Goal: Find specific page/section: Find specific page/section

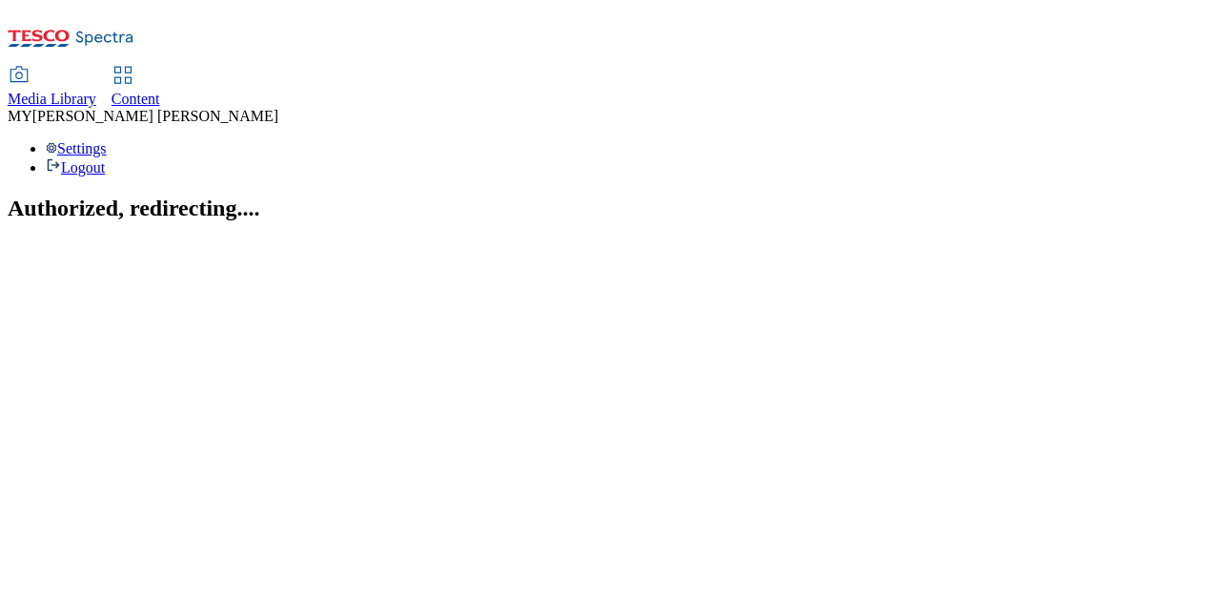
click at [96, 91] on span "Media Library" at bounding box center [52, 99] width 89 height 16
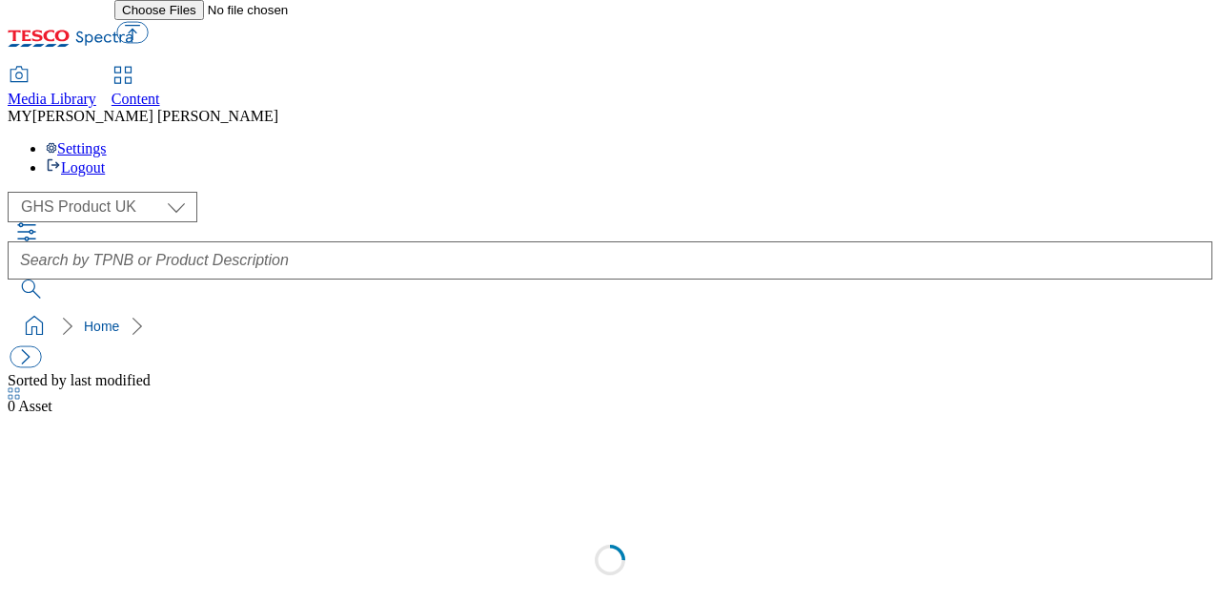
select select "flare-ghs"
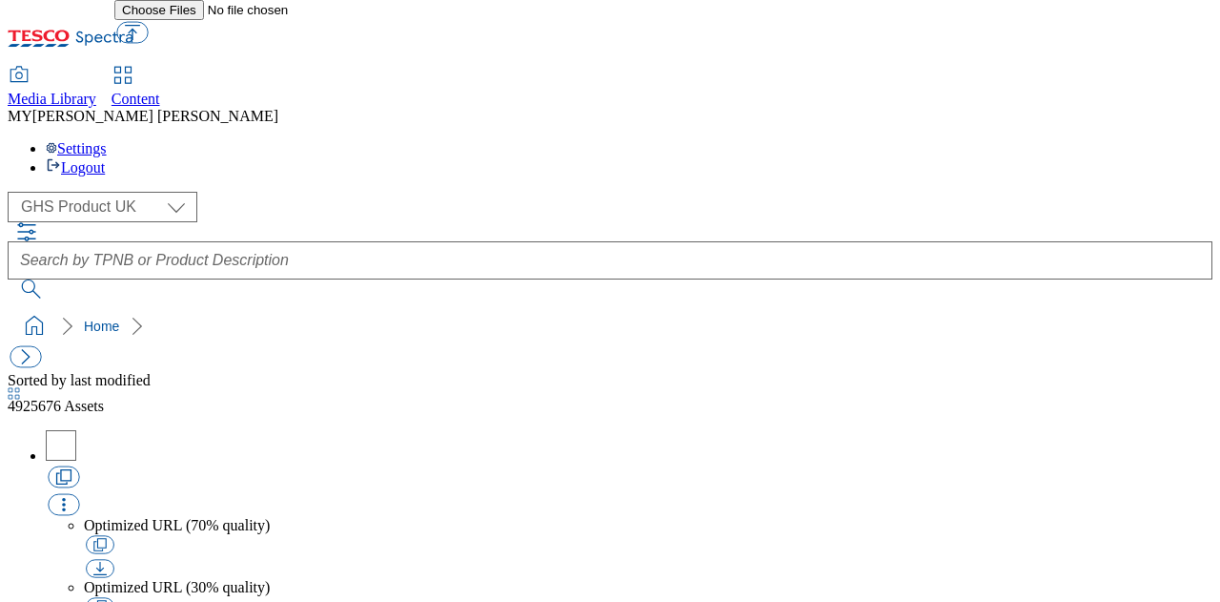
click at [160, 91] on span "Content" at bounding box center [136, 99] width 49 height 16
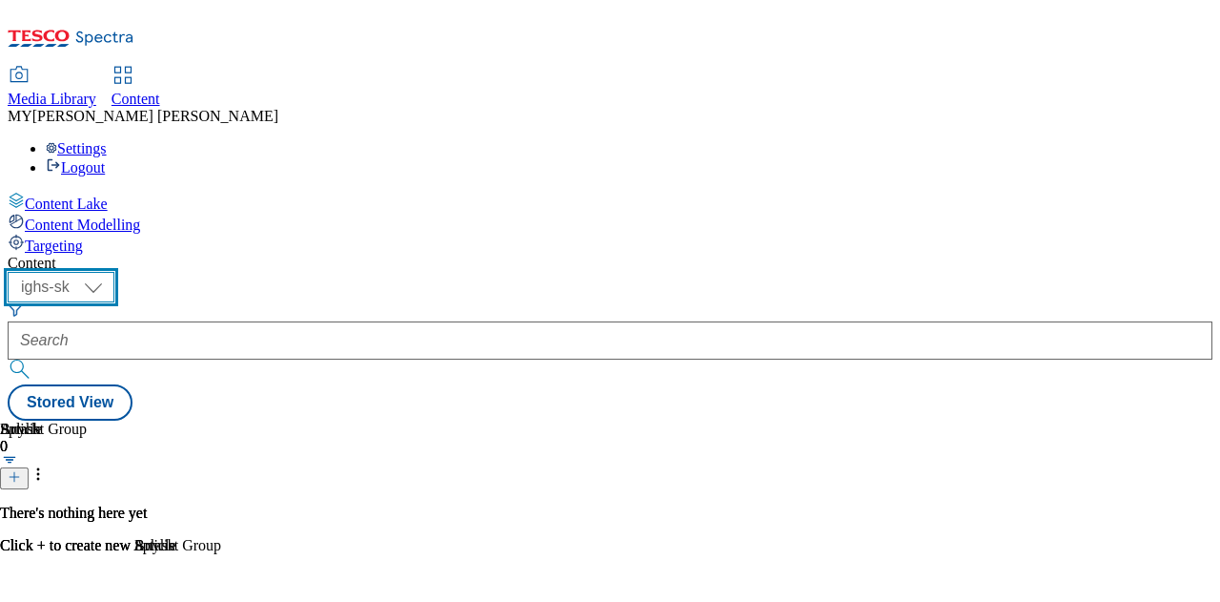
click at [114, 272] on select "ighs-cz ighs-hu ighs-sk" at bounding box center [61, 287] width 107 height 31
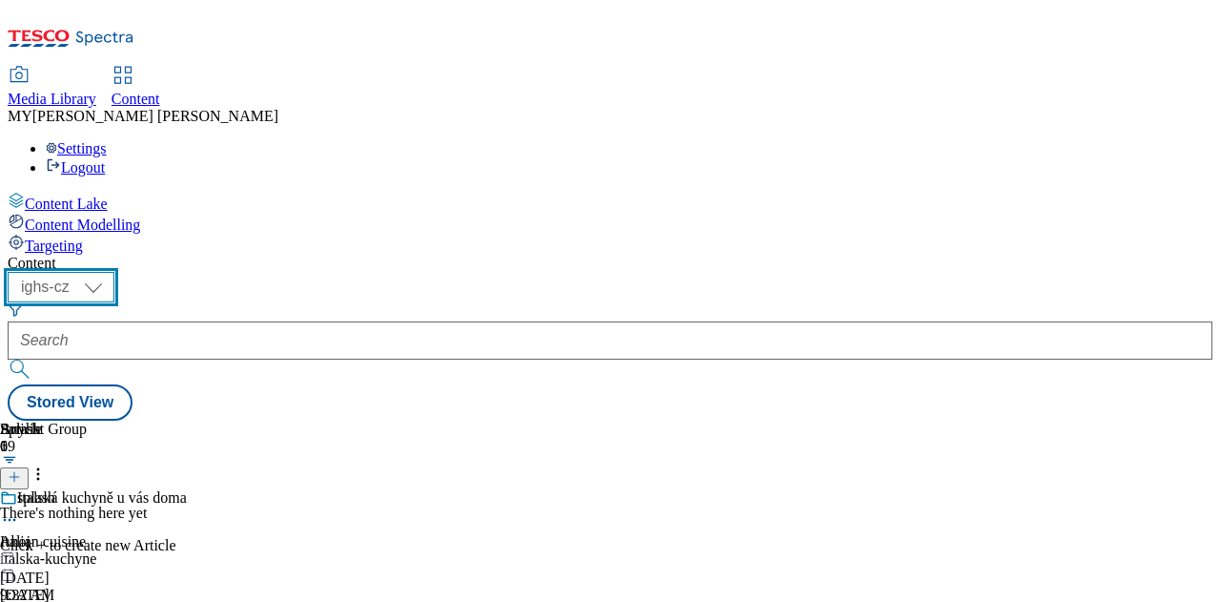
click at [114, 272] on select "ighs-cz ighs-hu ighs-sk" at bounding box center [61, 287] width 107 height 31
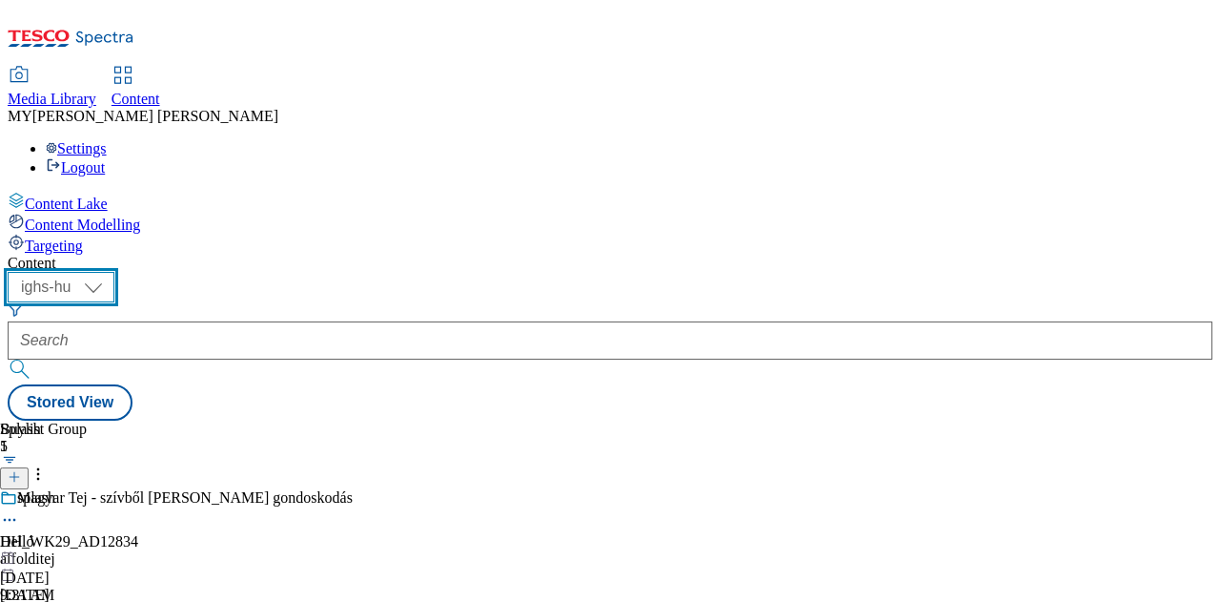
click at [114, 272] on select "ighs-cz ighs-hu ighs-sk" at bounding box center [61, 287] width 107 height 31
select select "ighs-sk"
click at [114, 272] on select "ighs-cz ighs-hu ighs-sk" at bounding box center [61, 287] width 107 height 31
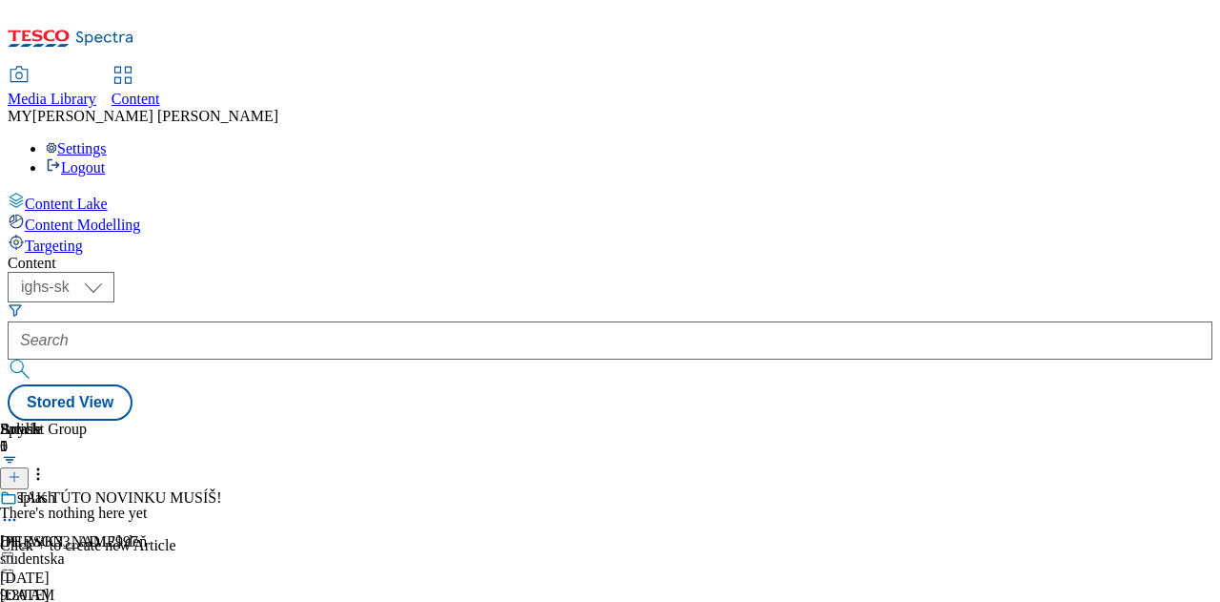
click at [48, 464] on icon at bounding box center [38, 473] width 19 height 19
